Goal: Task Accomplishment & Management: Manage account settings

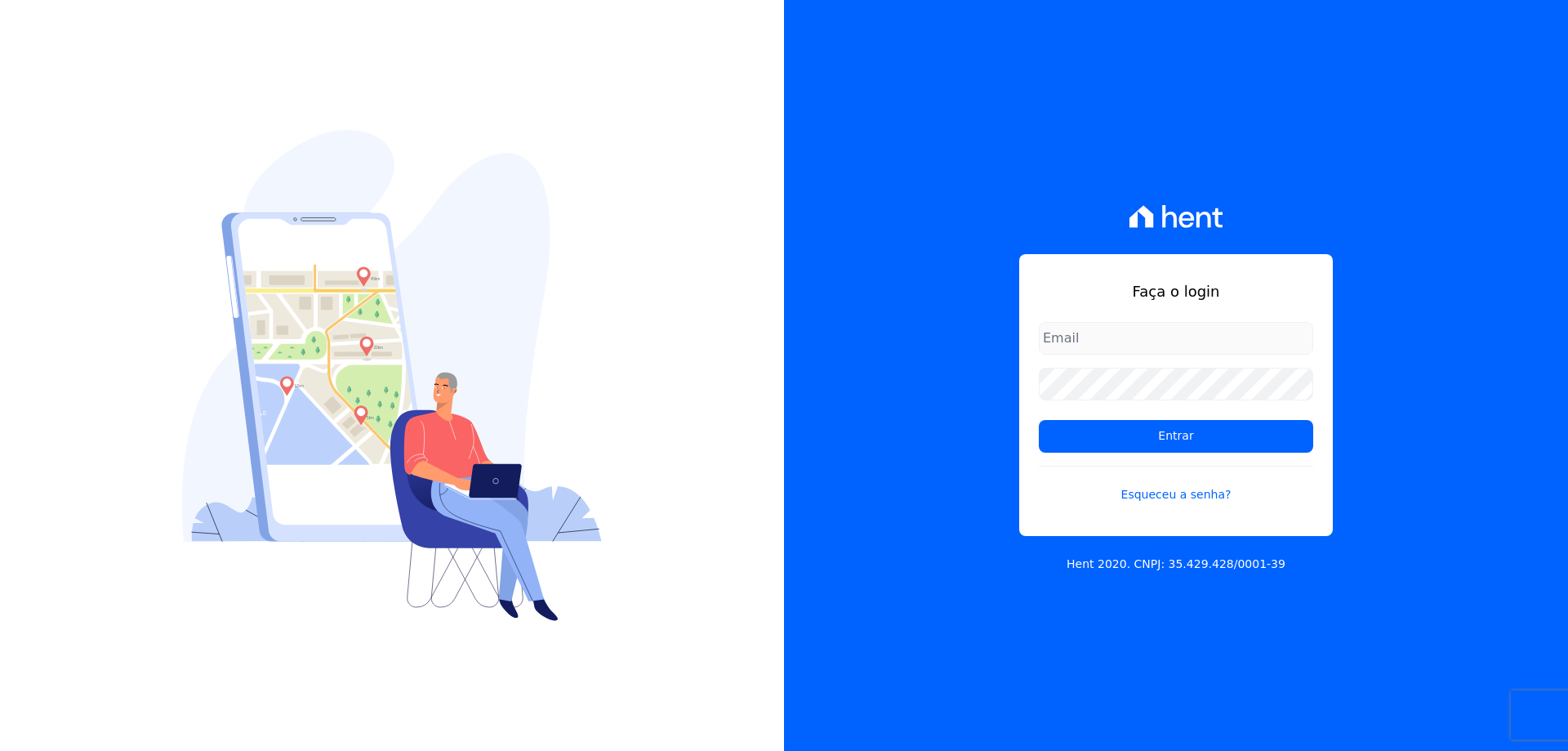
click at [1155, 342] on input "email" at bounding box center [1176, 337] width 274 height 32
type input "[EMAIL_ADDRESS][DOMAIN_NAME]"
click at [1039, 420] on input "Entrar" at bounding box center [1176, 436] width 274 height 32
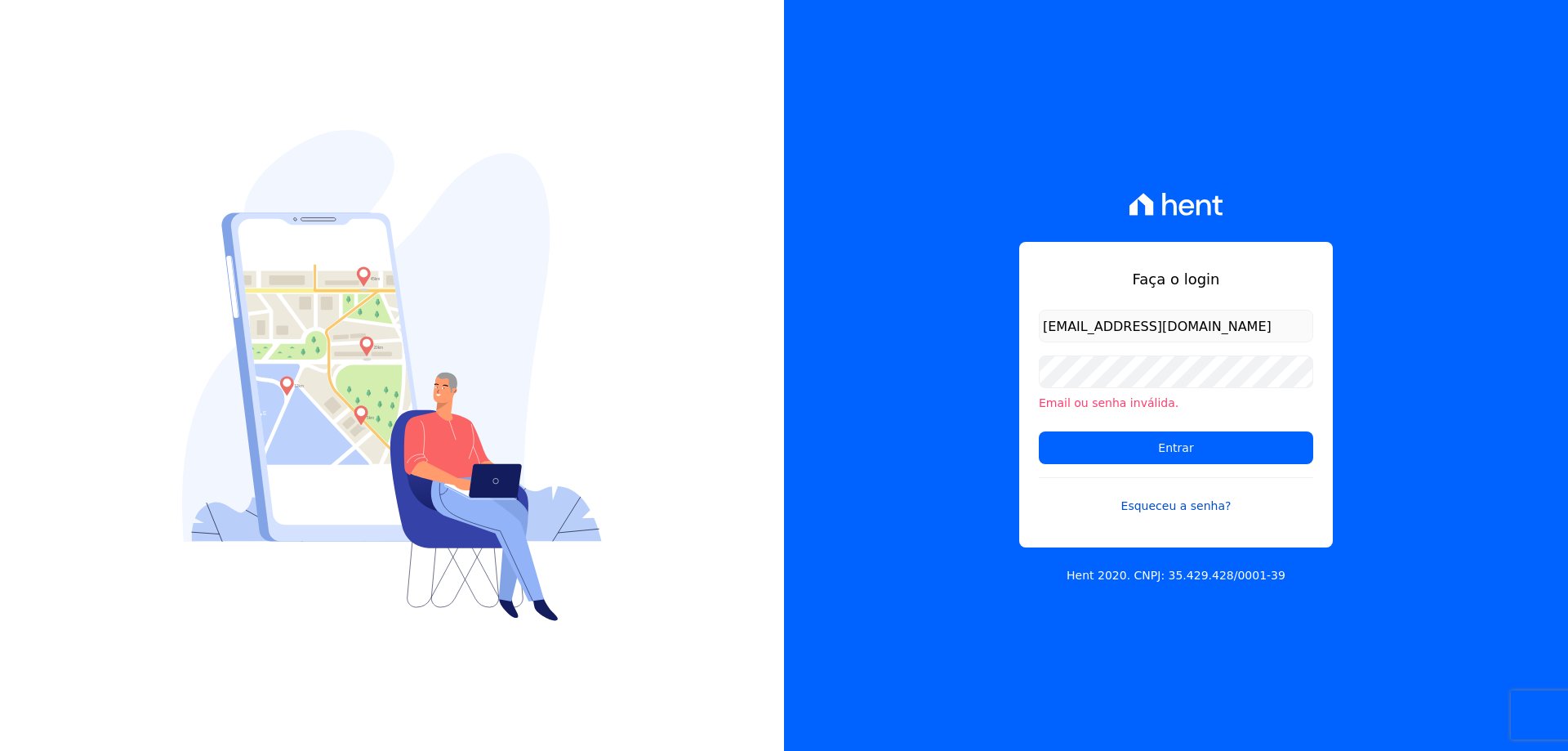
click at [1175, 491] on link "Esqueceu a senha?" at bounding box center [1176, 495] width 274 height 38
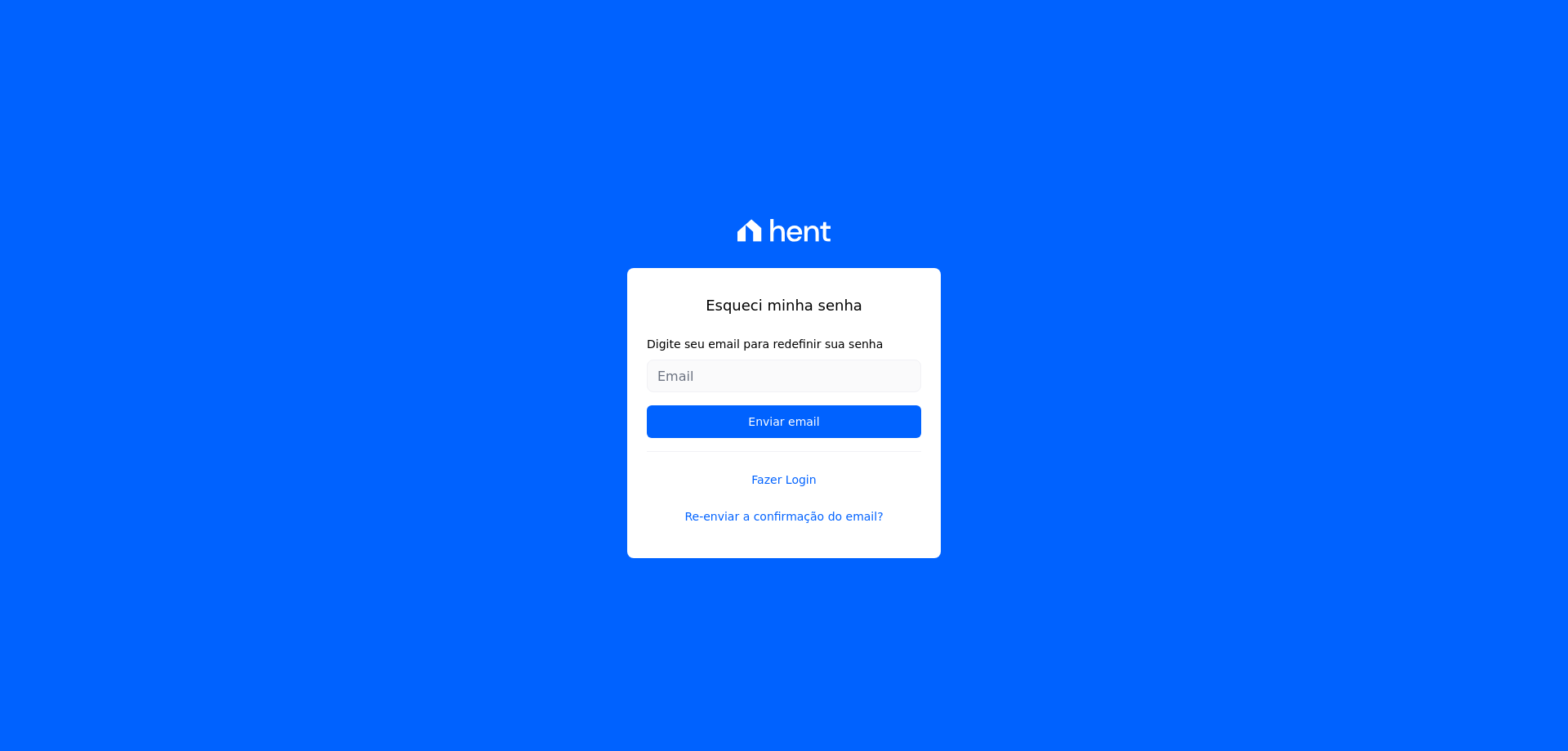
click at [749, 359] on input "Digite seu email para redefinir sua senha" at bounding box center [783, 375] width 274 height 32
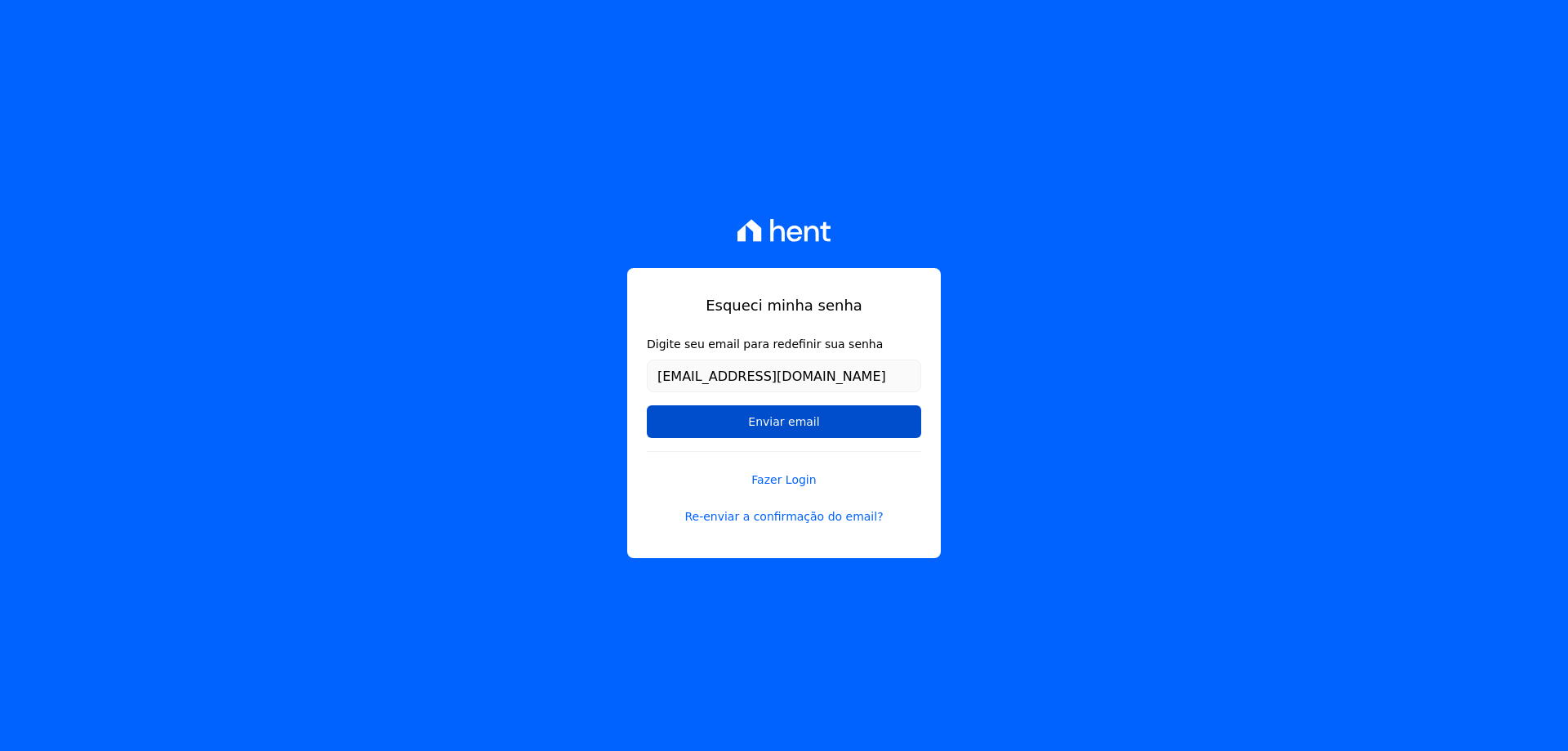
drag, startPoint x: 804, startPoint y: 385, endPoint x: 795, endPoint y: 422, distance: 38.1
click at [803, 388] on input "[EMAIL_ADDRESS][DOMAIN_NAME]" at bounding box center [783, 375] width 274 height 32
type input "[EMAIL_ADDRESS][DOMAIN_NAME]"
click at [795, 422] on input "Enviar email" at bounding box center [783, 421] width 274 height 32
click at [803, 415] on input "Enviar email" at bounding box center [783, 421] width 274 height 32
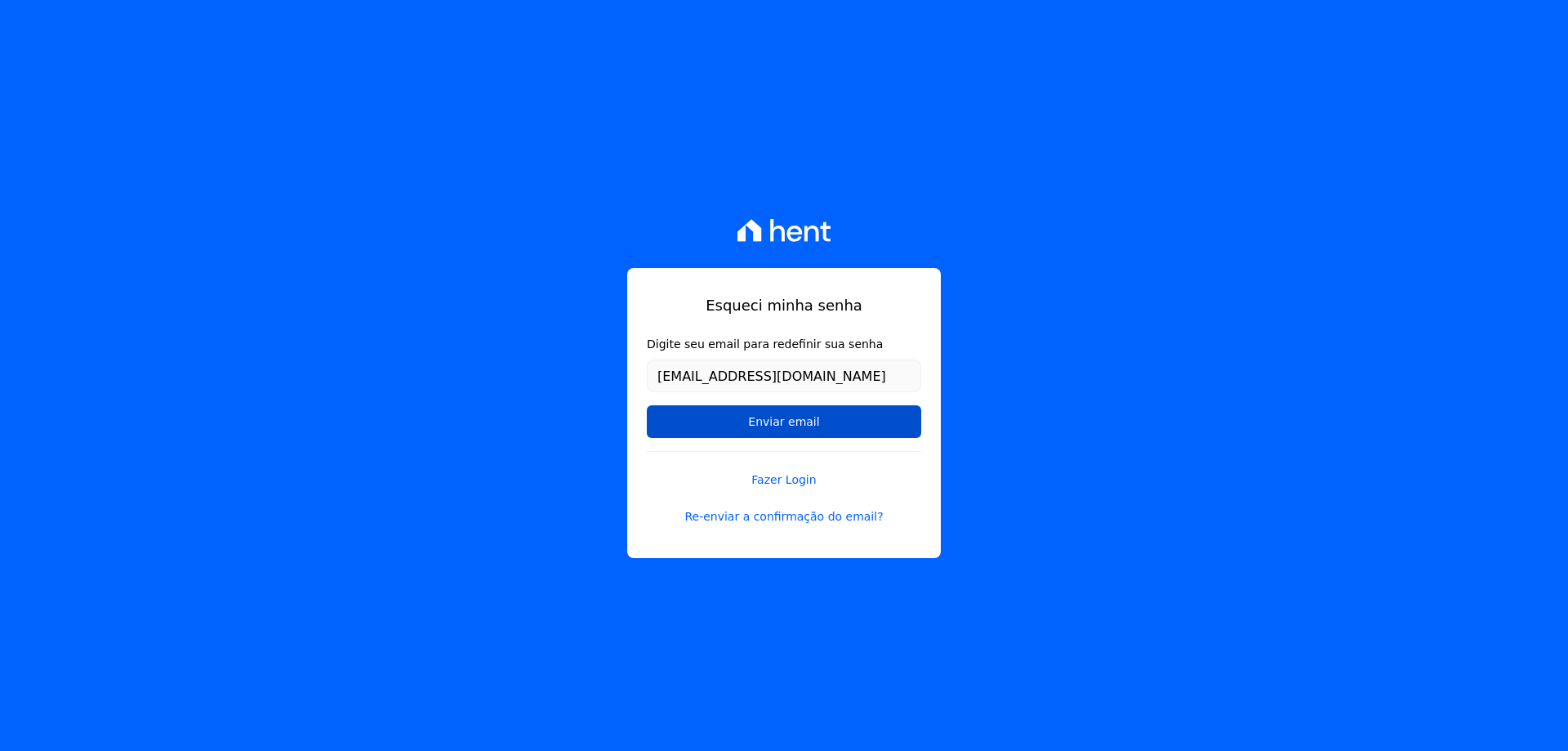
click at [802, 416] on input "Enviar email" at bounding box center [783, 421] width 274 height 32
